Goal: Task Accomplishment & Management: Manage account settings

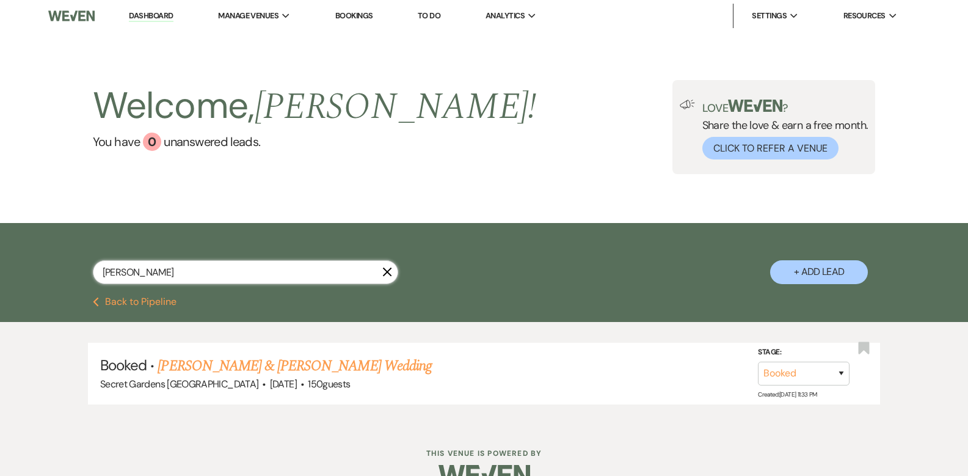
drag, startPoint x: 163, startPoint y: 272, endPoint x: 0, endPoint y: 247, distance: 165.0
click at [0, 247] on div "[PERSON_NAME] X + Add Lead" at bounding box center [484, 260] width 968 height 74
type input "[PERSON_NAME]"
click at [240, 369] on link "[PERSON_NAME] & [PERSON_NAME] Wedding" at bounding box center [295, 366] width 274 height 22
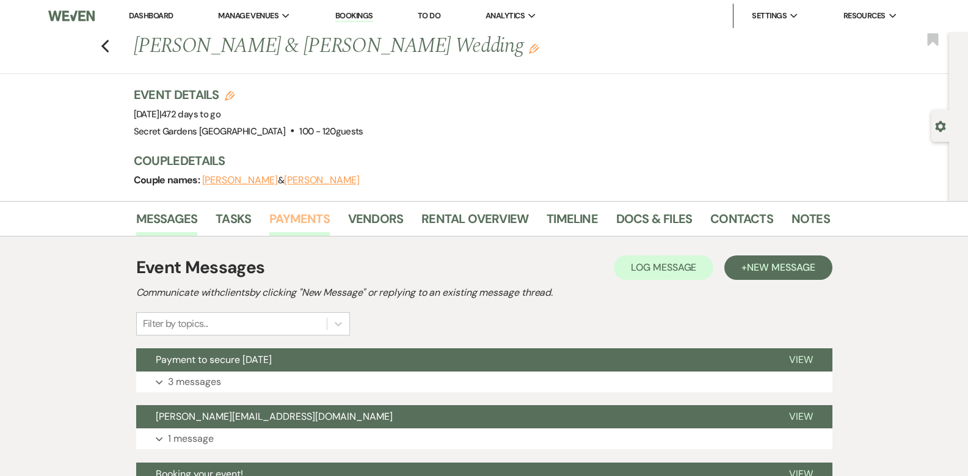
click at [286, 225] on link "Payments" at bounding box center [299, 222] width 60 height 27
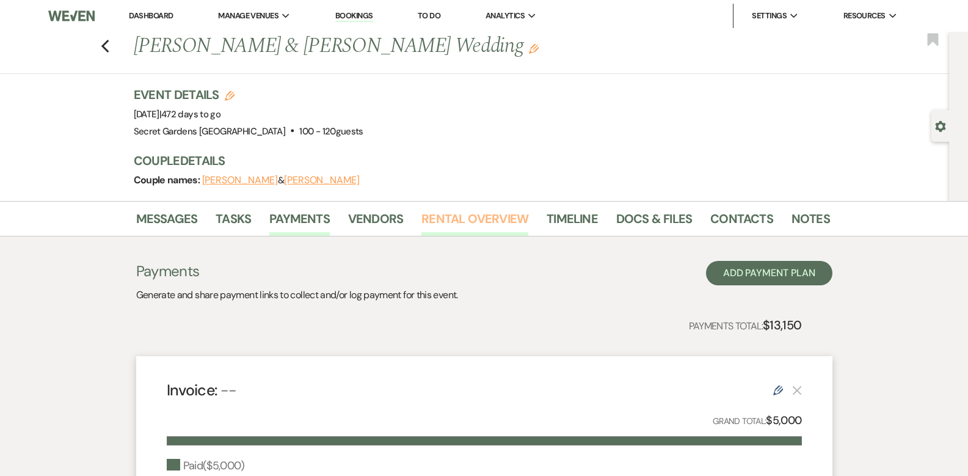
click at [473, 214] on link "Rental Overview" at bounding box center [474, 222] width 107 height 27
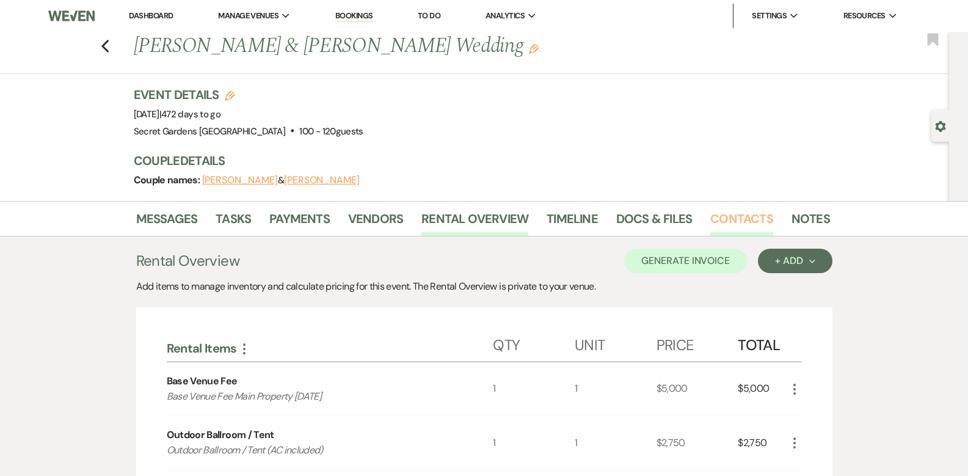
click at [710, 221] on link "Contacts" at bounding box center [741, 222] width 63 height 27
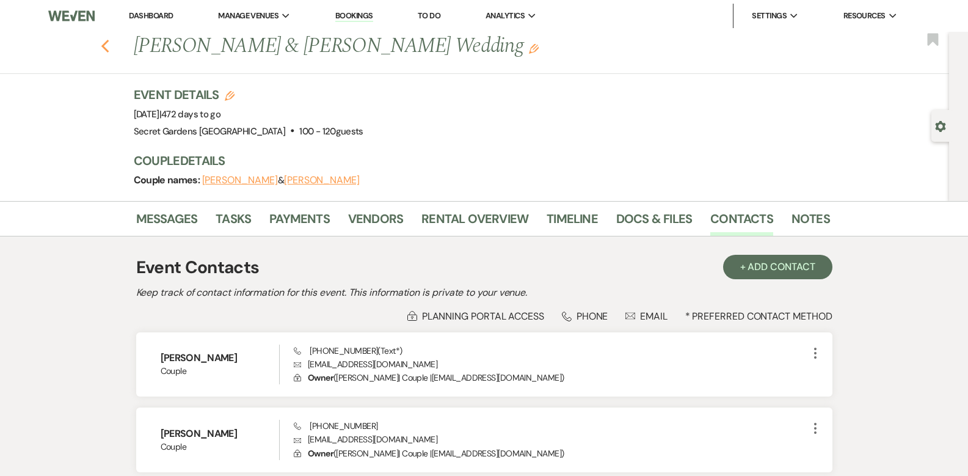
click at [110, 49] on icon "Previous" at bounding box center [105, 46] width 9 height 15
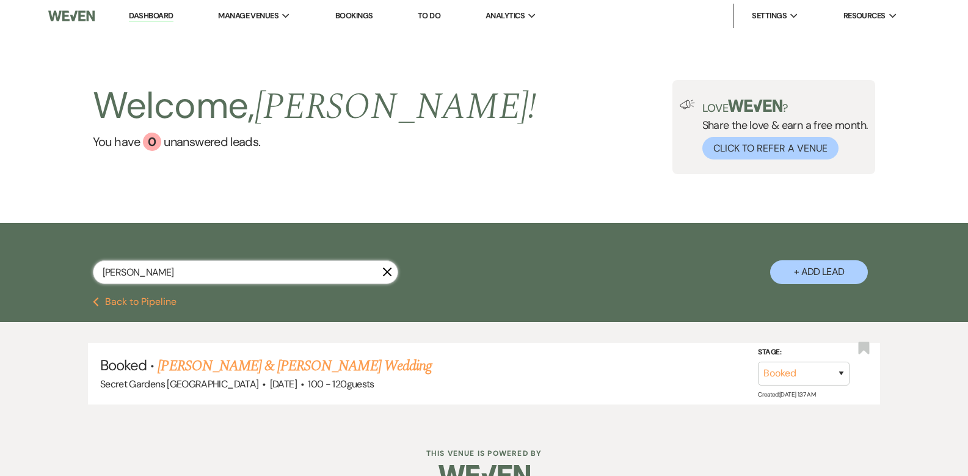
drag, startPoint x: 160, startPoint y: 273, endPoint x: 18, endPoint y: 258, distance: 142.5
click at [18, 258] on div "[PERSON_NAME] X + Add Lead" at bounding box center [484, 260] width 968 height 74
type input "br"
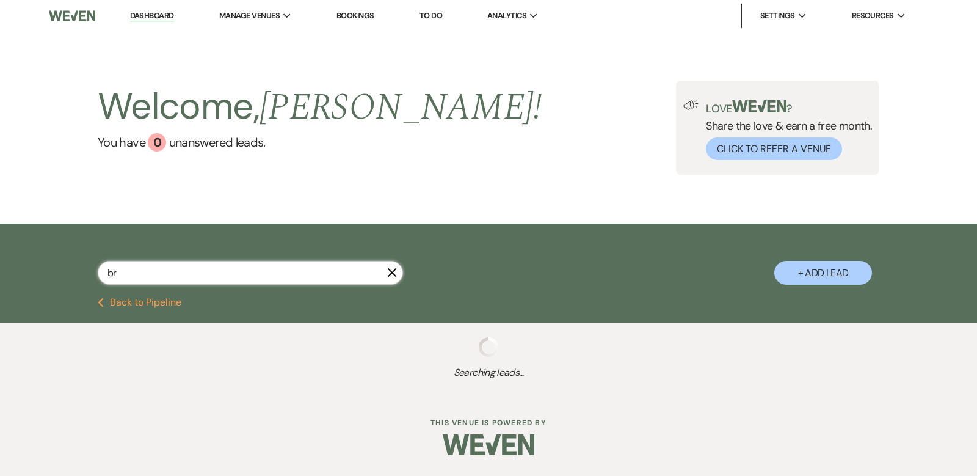
select select "5"
select select "8"
select select "6"
select select "8"
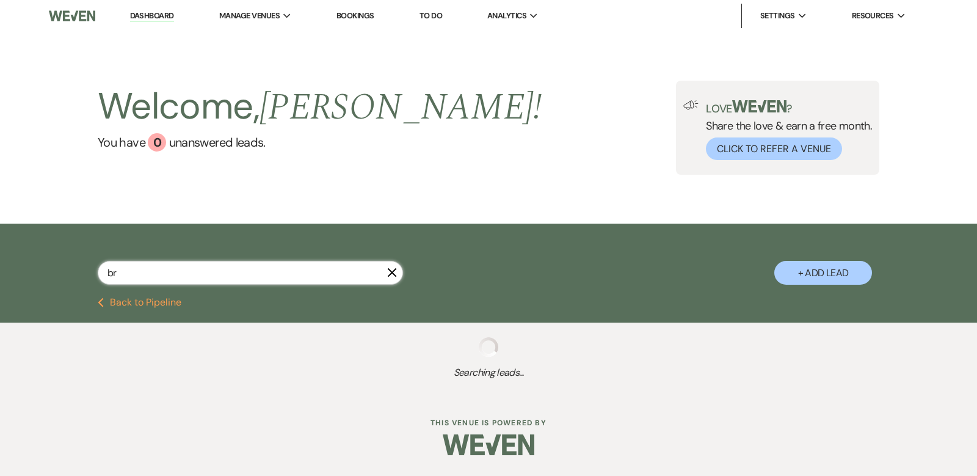
select select "6"
select select "8"
select select "11"
select select "5"
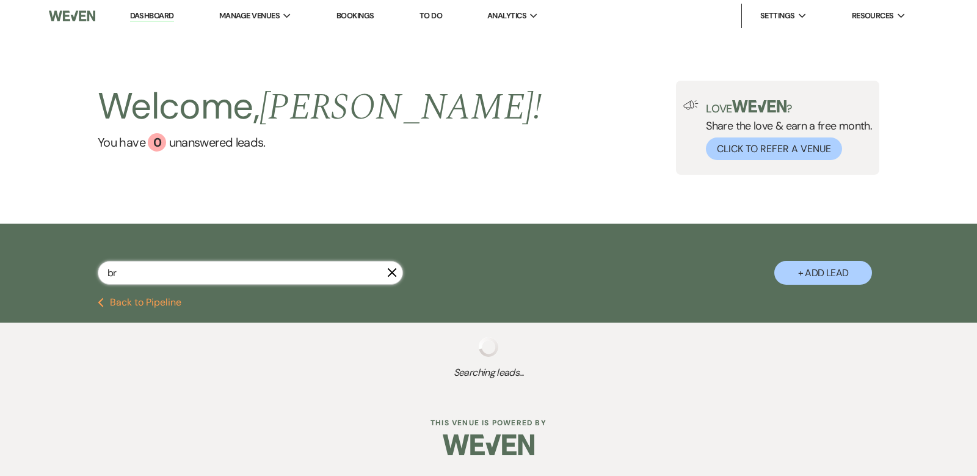
select select "6"
select select "5"
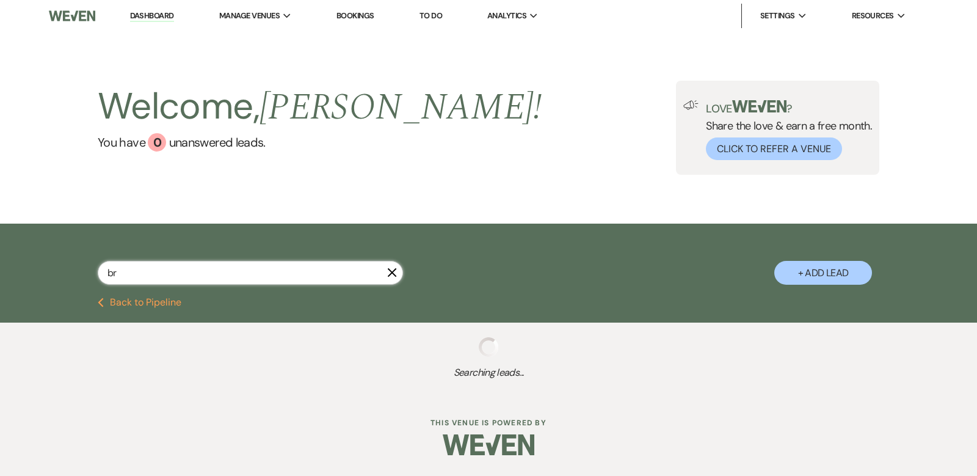
select select "5"
select select "8"
select select "11"
select select "8"
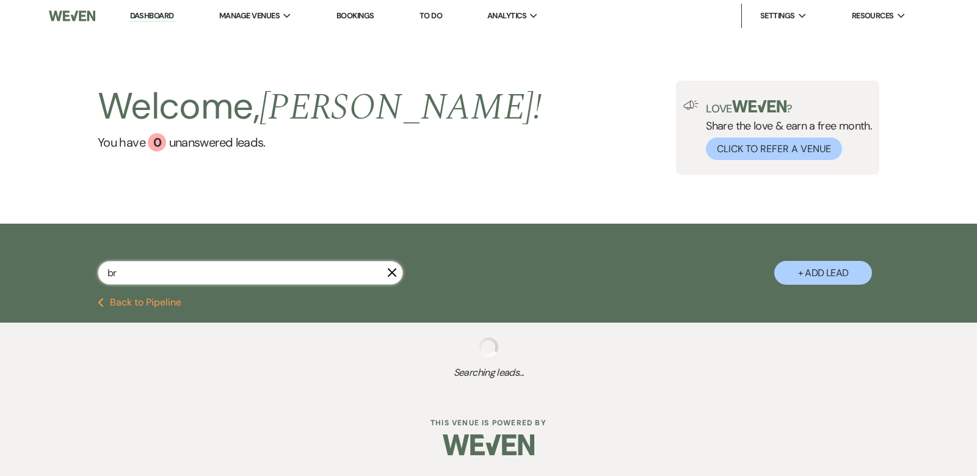
select select "1"
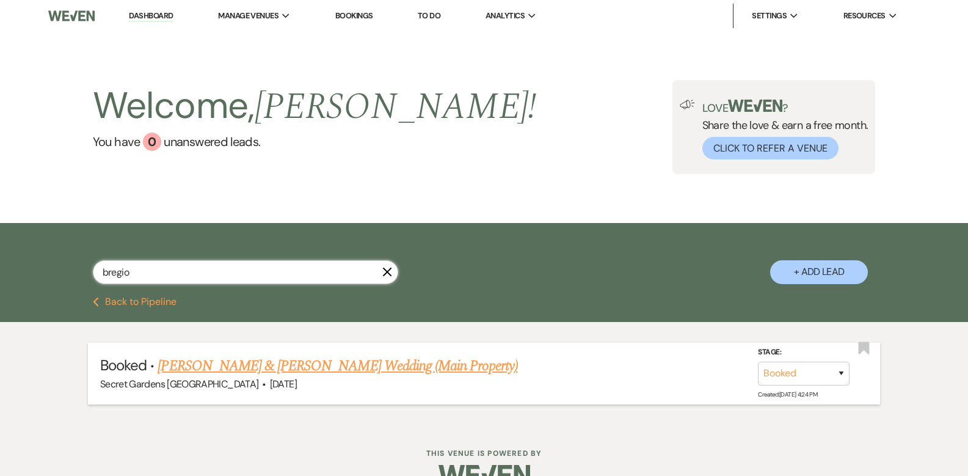
type input "bregio"
click at [214, 365] on link "[PERSON_NAME] & [PERSON_NAME] Wedding (Main Property)" at bounding box center [338, 366] width 360 height 22
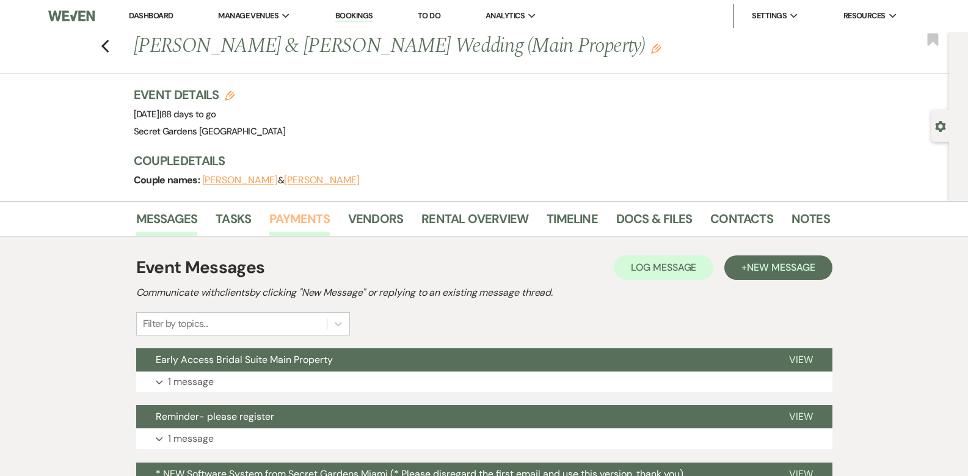
click at [288, 226] on link "Payments" at bounding box center [299, 222] width 60 height 27
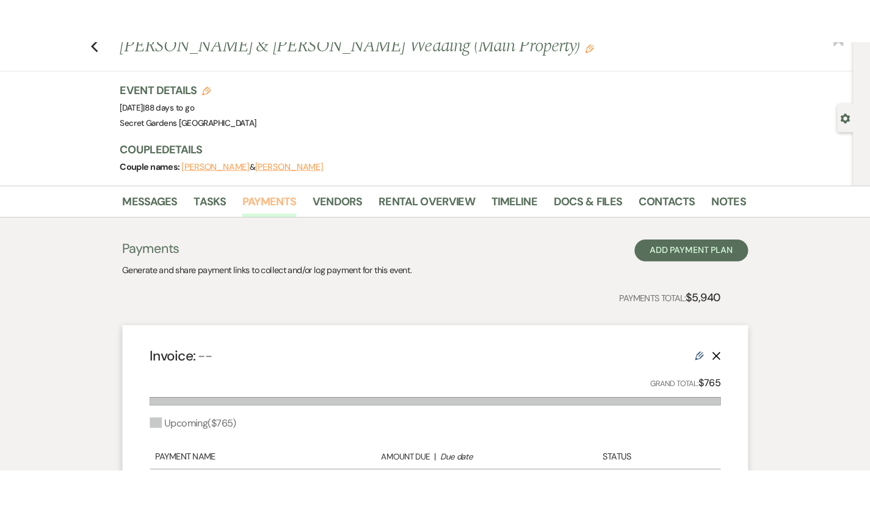
scroll to position [41, 0]
